Goal: Task Accomplishment & Management: Manage account settings

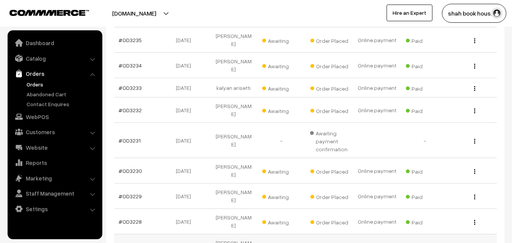
scroll to position [190, 0]
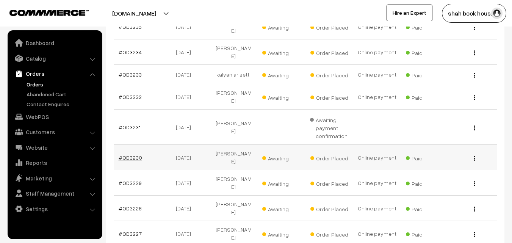
click at [132, 154] on link "#OD3230" at bounding box center [131, 157] width 24 height 6
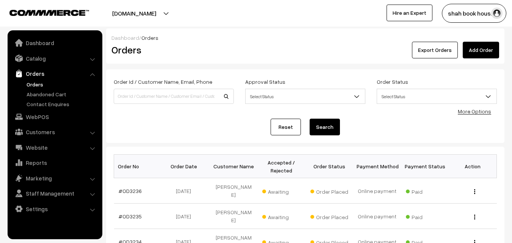
scroll to position [190, 0]
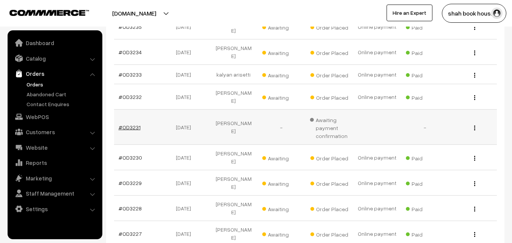
click at [124, 124] on link "#OD3231" at bounding box center [130, 127] width 22 height 6
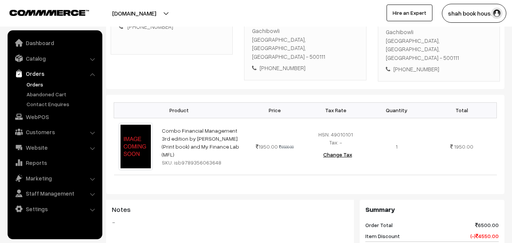
scroll to position [152, 0]
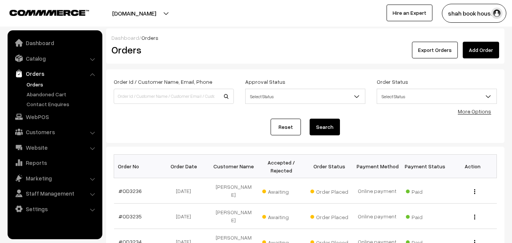
scroll to position [190, 0]
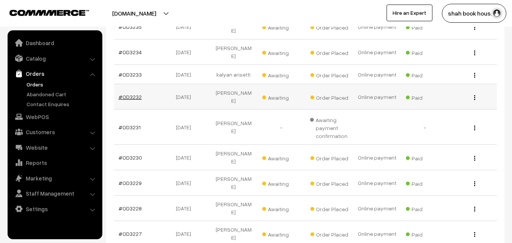
click at [132, 94] on link "#OD3232" at bounding box center [130, 97] width 23 height 6
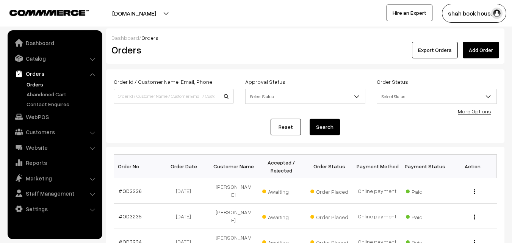
scroll to position [190, 0]
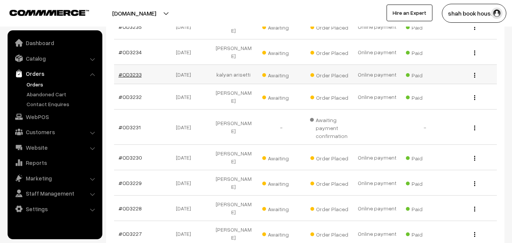
click at [130, 71] on link "#OD3233" at bounding box center [130, 74] width 23 height 6
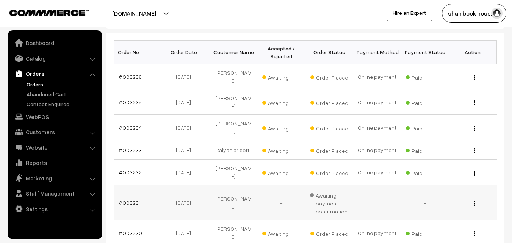
scroll to position [114, 0]
click at [133, 125] on link "#OD3234" at bounding box center [130, 128] width 23 height 6
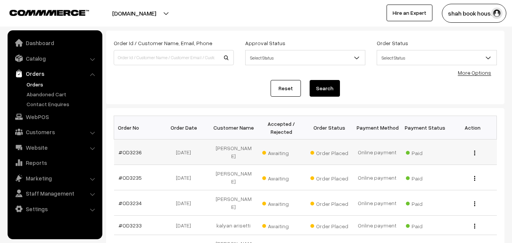
scroll to position [38, 0]
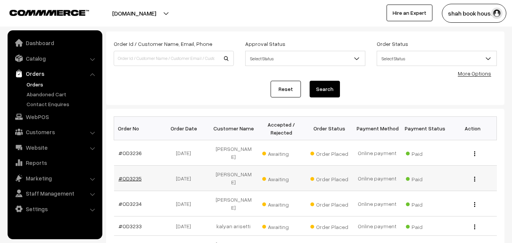
click at [129, 175] on link "#OD3235" at bounding box center [130, 178] width 23 height 6
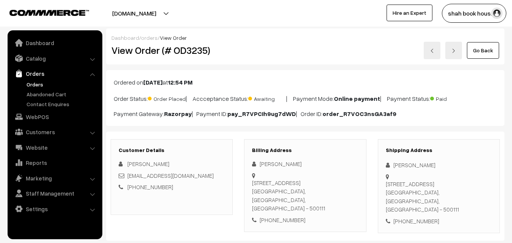
click at [160, 12] on button "[DOMAIN_NAME]" at bounding box center [134, 13] width 97 height 19
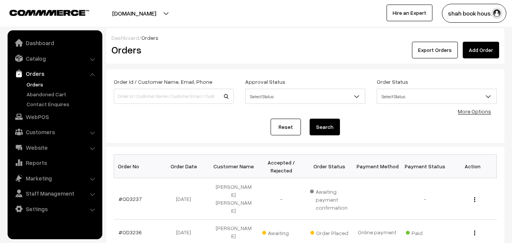
scroll to position [38, 0]
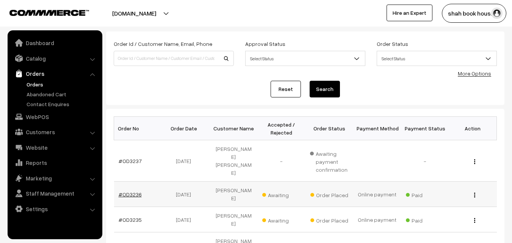
click at [137, 191] on link "#OD3236" at bounding box center [130, 194] width 23 height 6
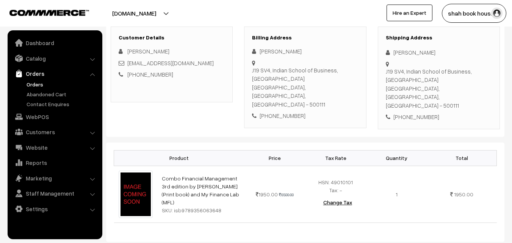
scroll to position [114, 0]
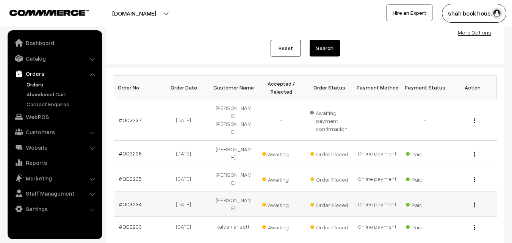
scroll to position [76, 0]
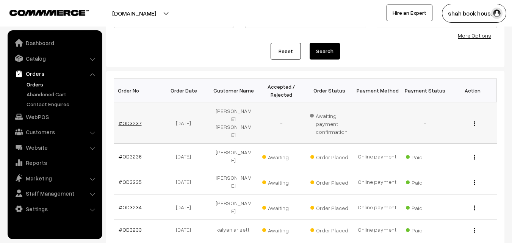
click at [127, 120] on link "#OD3237" at bounding box center [130, 123] width 23 height 6
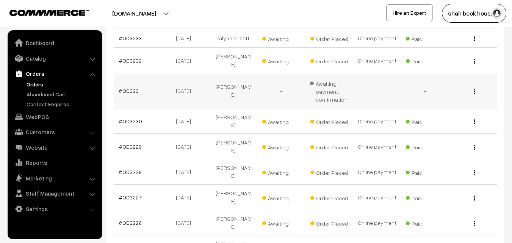
scroll to position [265, 0]
